Goal: Task Accomplishment & Management: Complete application form

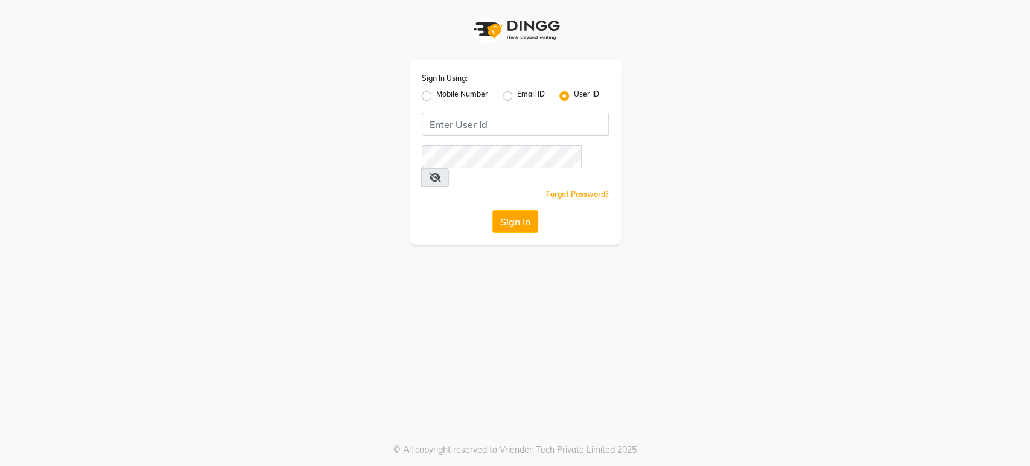
click at [436, 90] on label "Mobile Number" at bounding box center [462, 96] width 52 height 14
click at [436, 90] on input "Mobile Number" at bounding box center [440, 93] width 8 height 8
radio input "true"
radio input "false"
click at [487, 124] on input "Username" at bounding box center [535, 124] width 147 height 23
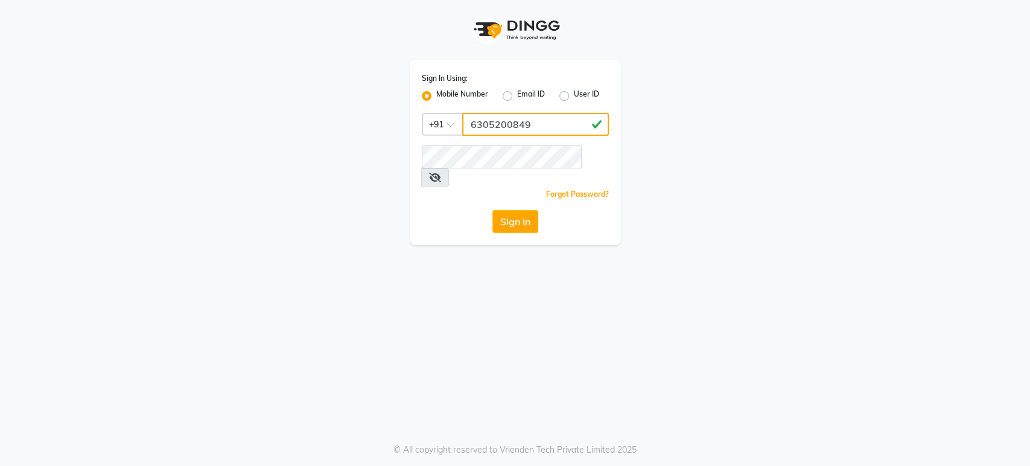
type input "6305200849"
click at [508, 210] on button "Sign In" at bounding box center [515, 221] width 46 height 23
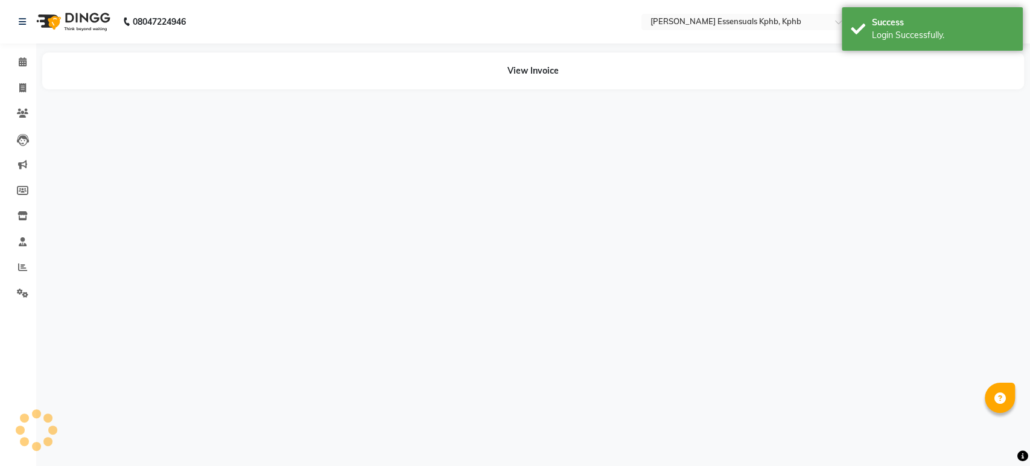
select select "en"
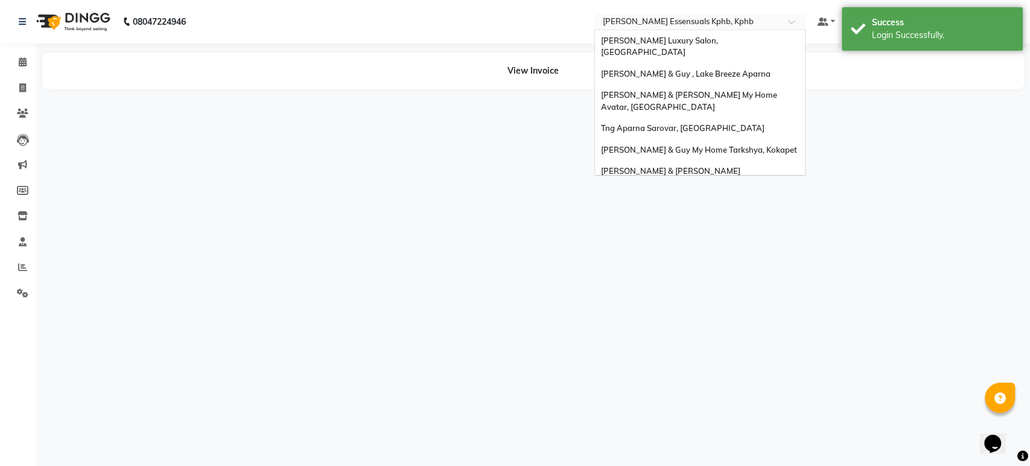
click at [650, 22] on input "text" at bounding box center [687, 23] width 175 height 12
click at [696, 40] on span "[PERSON_NAME] Luxury Salon, [GEOGRAPHIC_DATA]" at bounding box center [660, 47] width 119 height 22
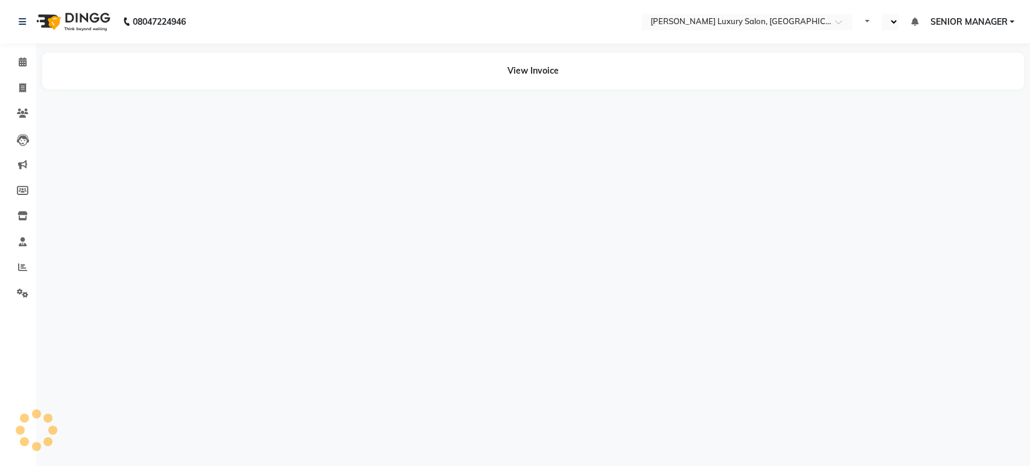
select select "en"
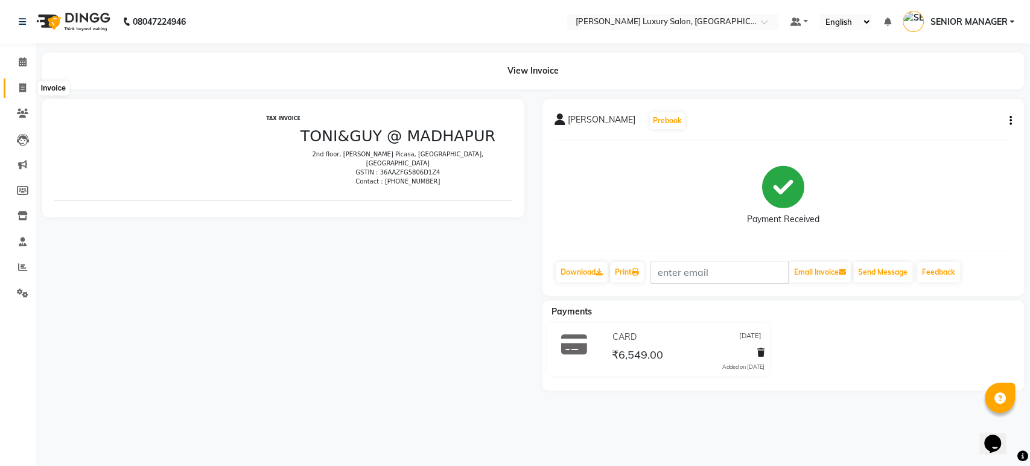
click at [22, 92] on icon at bounding box center [22, 87] width 7 height 9
select select "service"
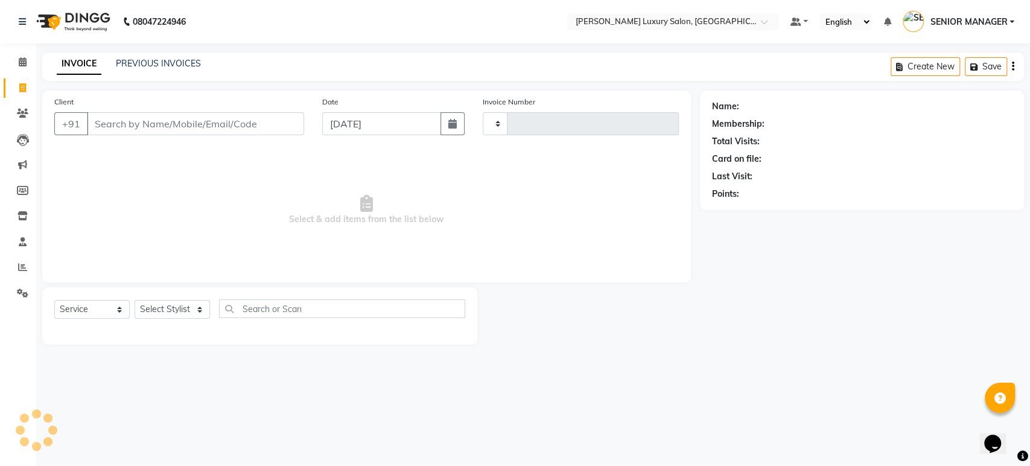
type input "4384"
select select "4712"
click at [207, 125] on input "Client" at bounding box center [195, 123] width 217 height 23
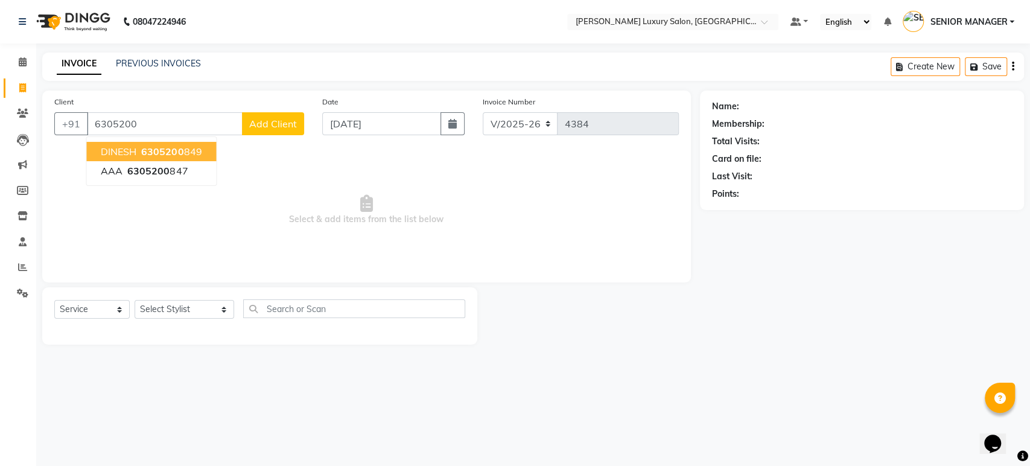
click at [159, 145] on span "6305200" at bounding box center [162, 151] width 42 height 12
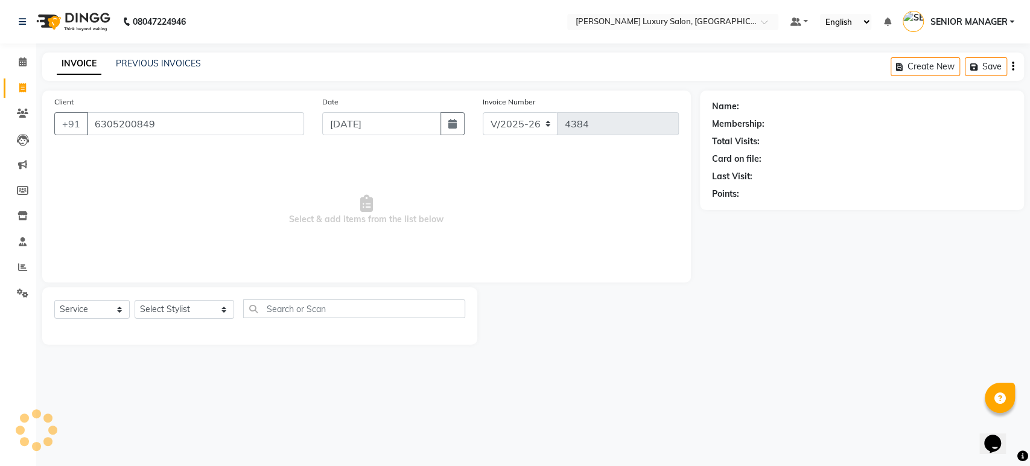
type input "6305200849"
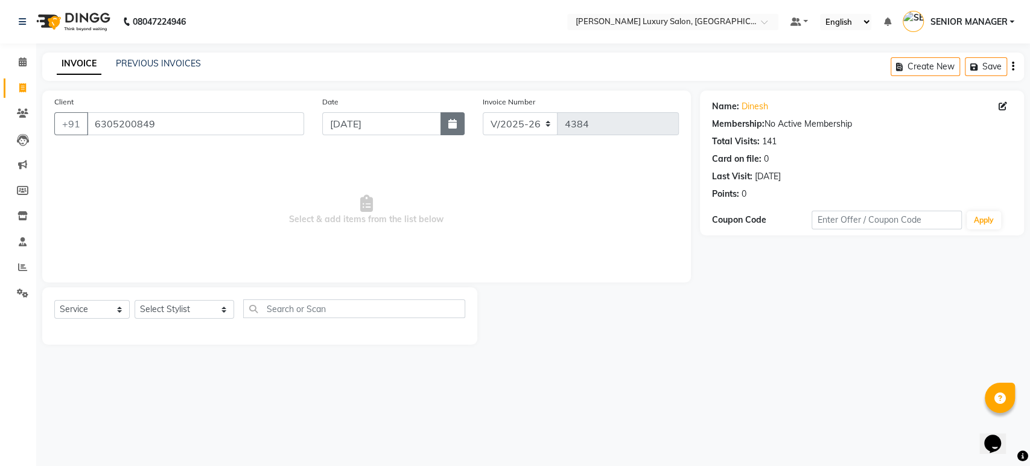
click at [455, 122] on icon "button" at bounding box center [452, 124] width 8 height 10
select select "9"
select select "2025"
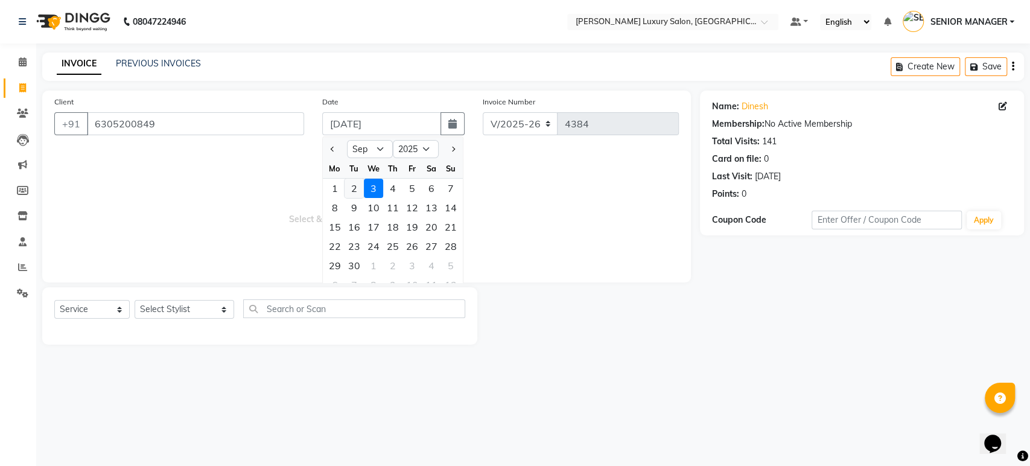
click at [356, 187] on div "2" at bounding box center [353, 188] width 19 height 19
type input "02-09-2025"
type input "4385"
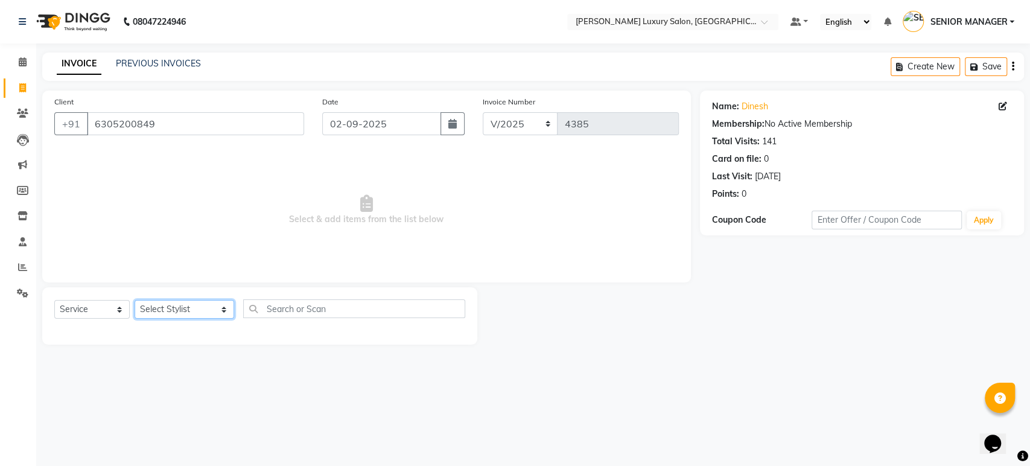
click at [204, 309] on select "Select Stylist ADITI ADITYA [PERSON_NAME] AHON [PERSON_NAME] [PERSON_NAME] [PER…" at bounding box center [185, 309] width 100 height 19
select select "51764"
click at [135, 300] on select "Select Stylist ADITI ADITYA [PERSON_NAME] AHON [PERSON_NAME] [PERSON_NAME] [PER…" at bounding box center [185, 309] width 100 height 19
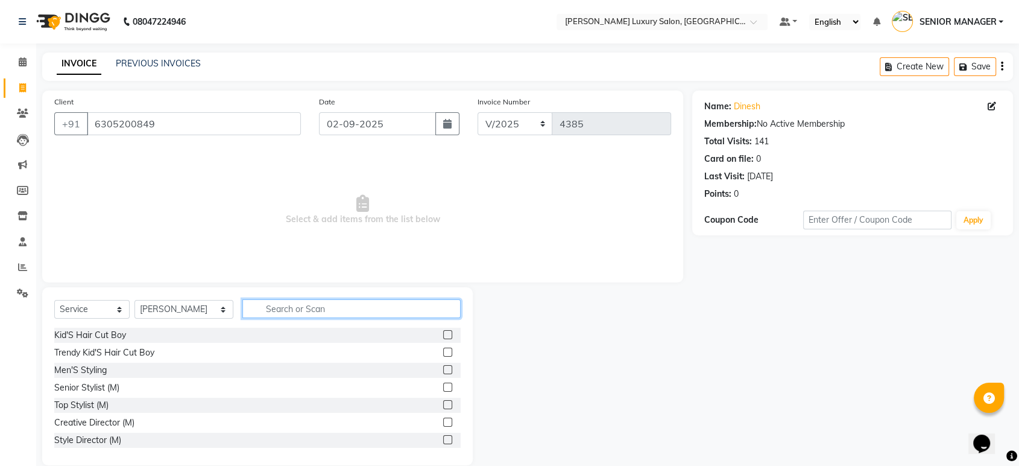
click at [297, 312] on input "text" at bounding box center [351, 308] width 218 height 19
type input "THR"
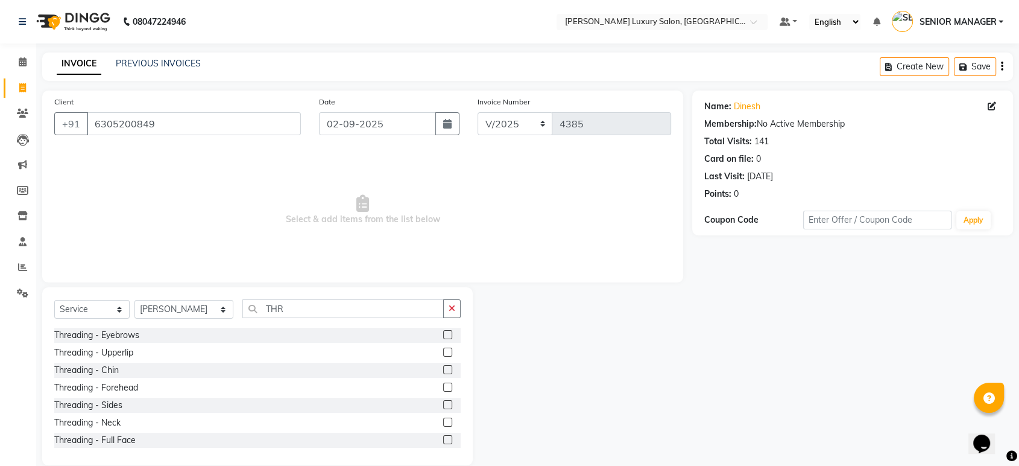
click at [443, 333] on label at bounding box center [447, 334] width 9 height 9
click at [443, 333] on input "checkbox" at bounding box center [447, 335] width 8 height 8
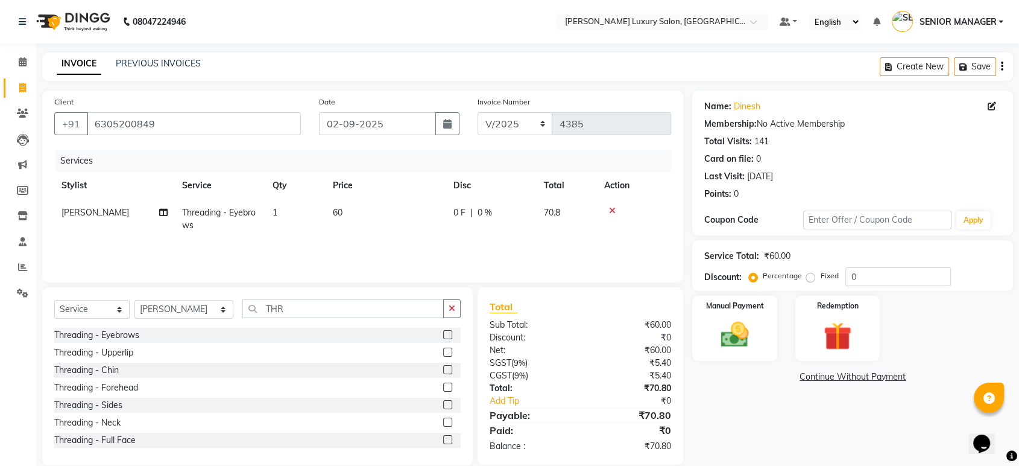
checkbox input "false"
click at [443, 351] on label at bounding box center [447, 351] width 9 height 9
click at [443, 351] on input "checkbox" at bounding box center [447, 353] width 8 height 8
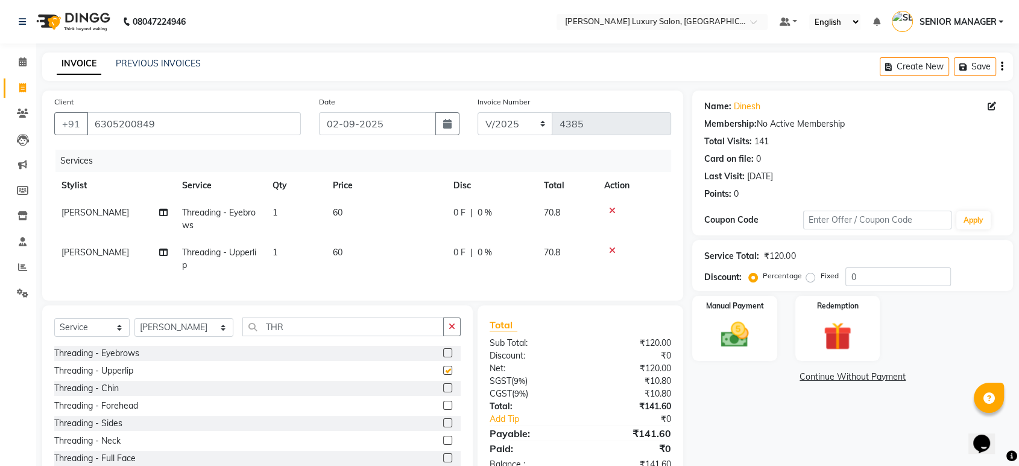
checkbox input "false"
click at [750, 343] on img at bounding box center [734, 335] width 47 height 34
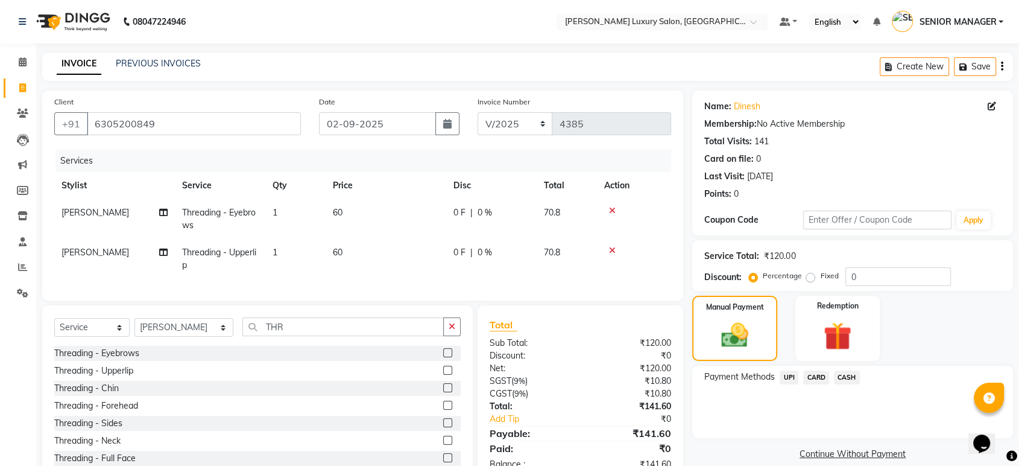
click at [793, 375] on span "UPI" at bounding box center [789, 377] width 19 height 14
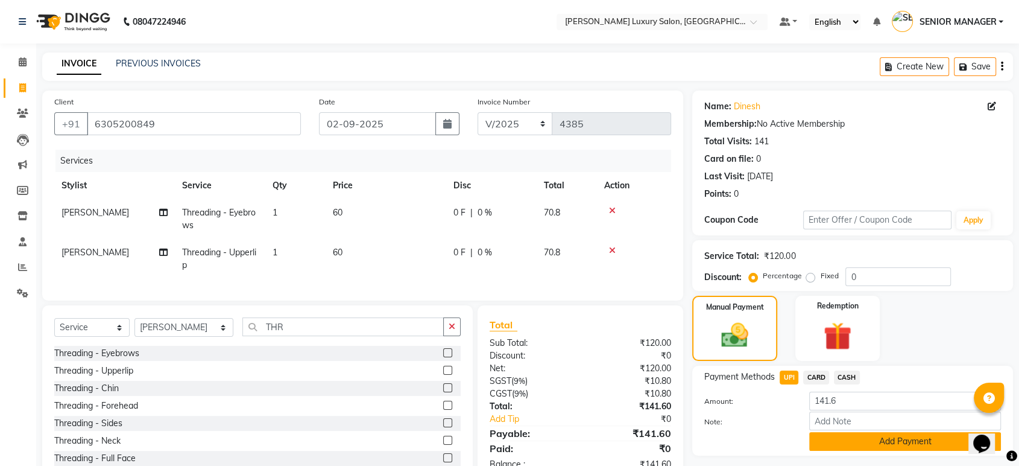
click at [881, 437] on button "Add Payment" at bounding box center [905, 441] width 192 height 19
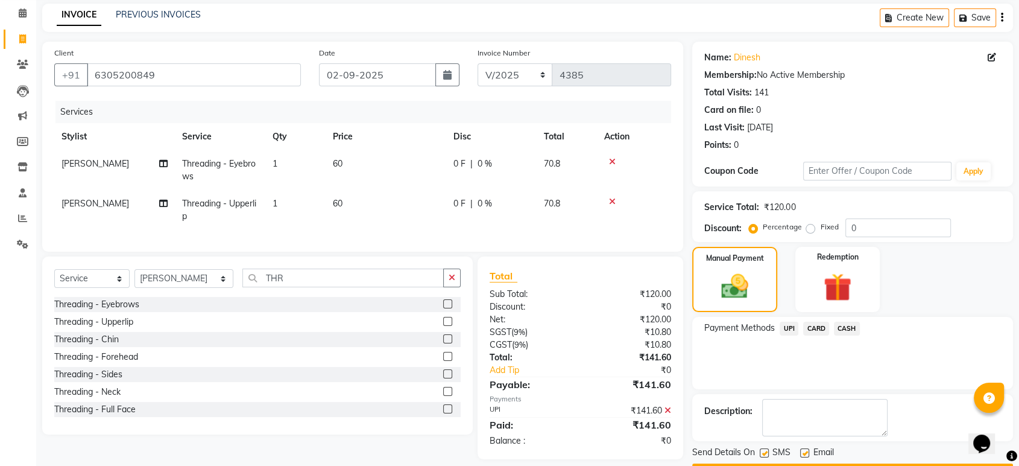
scroll to position [82, 0]
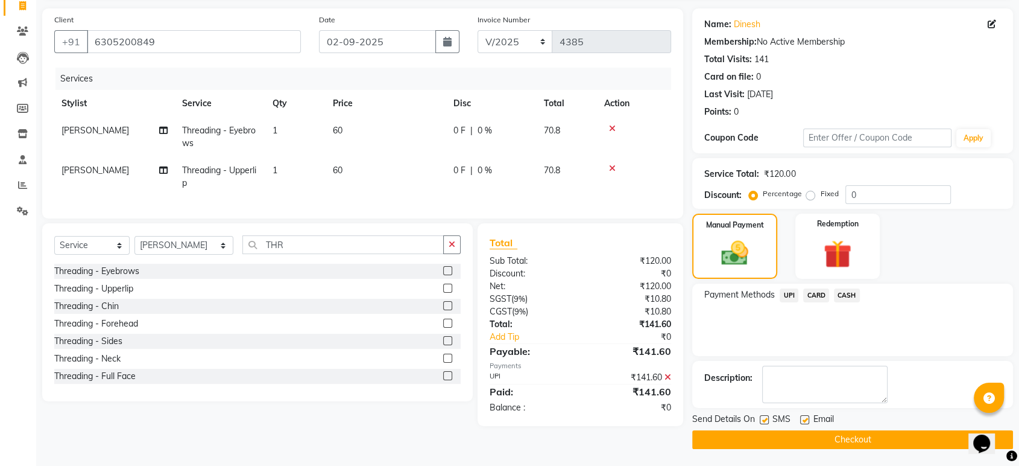
click at [879, 436] on button "Checkout" at bounding box center [852, 439] width 321 height 19
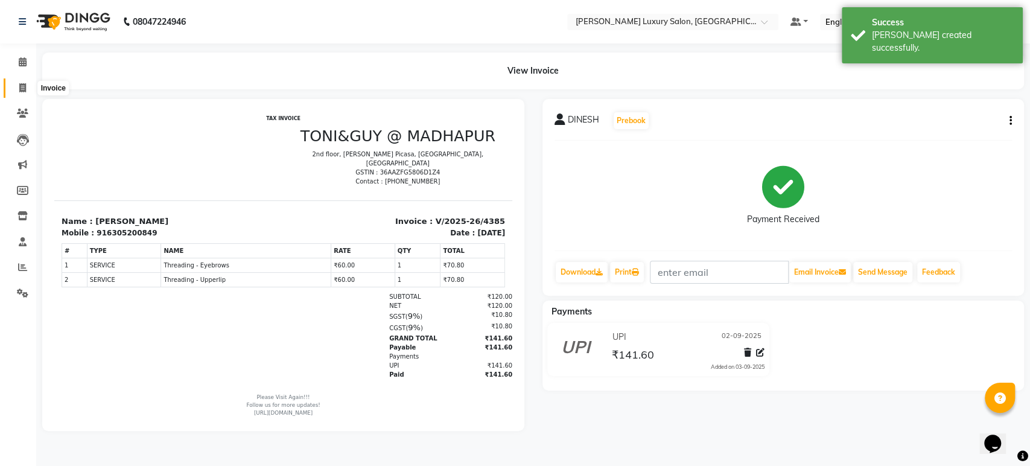
click at [19, 94] on span at bounding box center [22, 88] width 21 height 14
select select "4712"
select select "service"
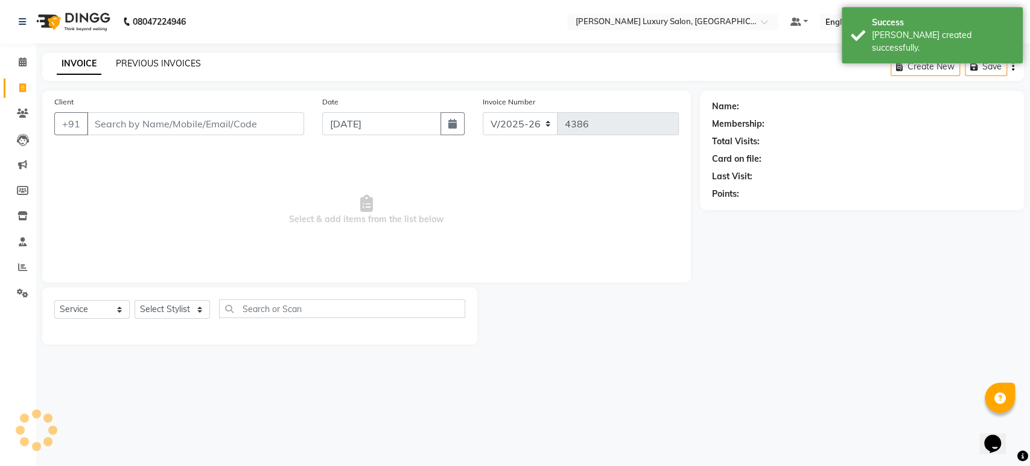
click at [140, 62] on link "PREVIOUS INVOICES" at bounding box center [158, 63] width 85 height 11
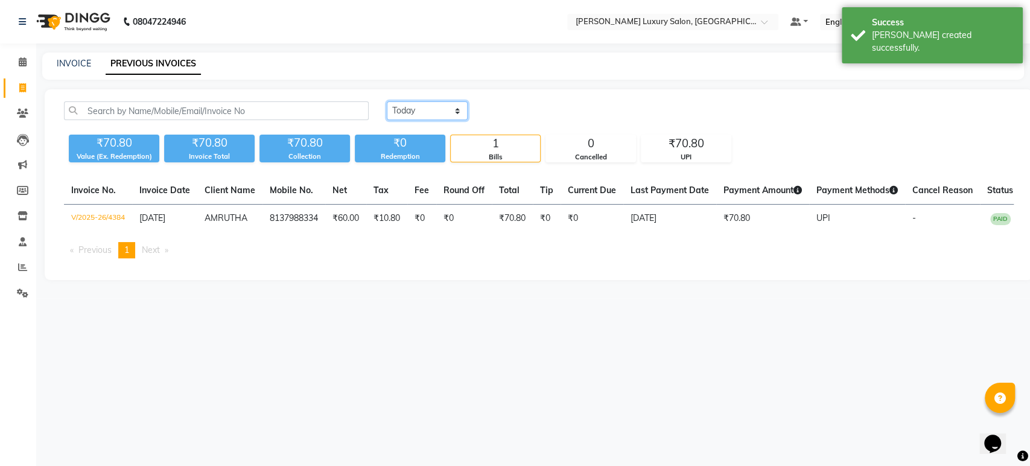
click at [407, 110] on select "[DATE] [DATE] Custom Range" at bounding box center [427, 110] width 81 height 19
select select "[DATE]"
click at [387, 101] on select "[DATE] [DATE] Custom Range" at bounding box center [427, 110] width 81 height 19
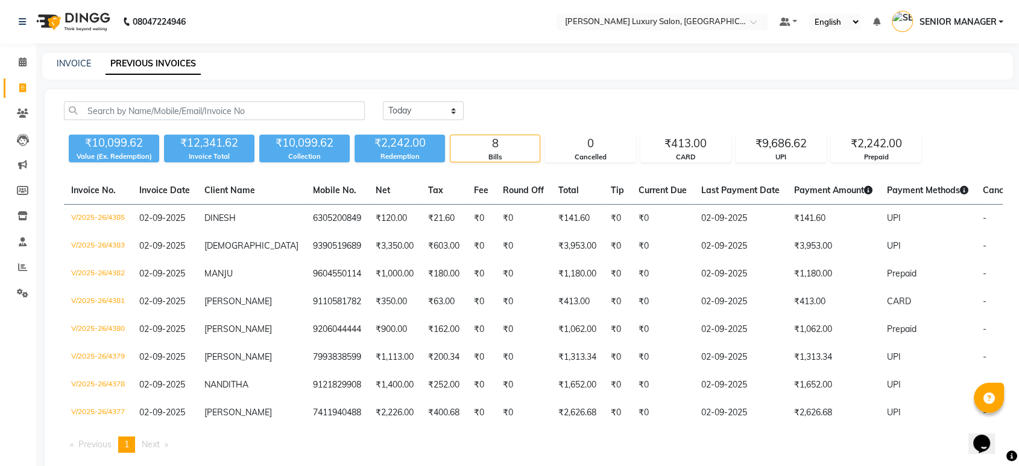
click at [955, 19] on span "SENIOR MANAGER" at bounding box center [957, 22] width 77 height 13
click at [963, 81] on link "Sign out" at bounding box center [942, 86] width 110 height 19
